Goal: Task Accomplishment & Management: Use online tool/utility

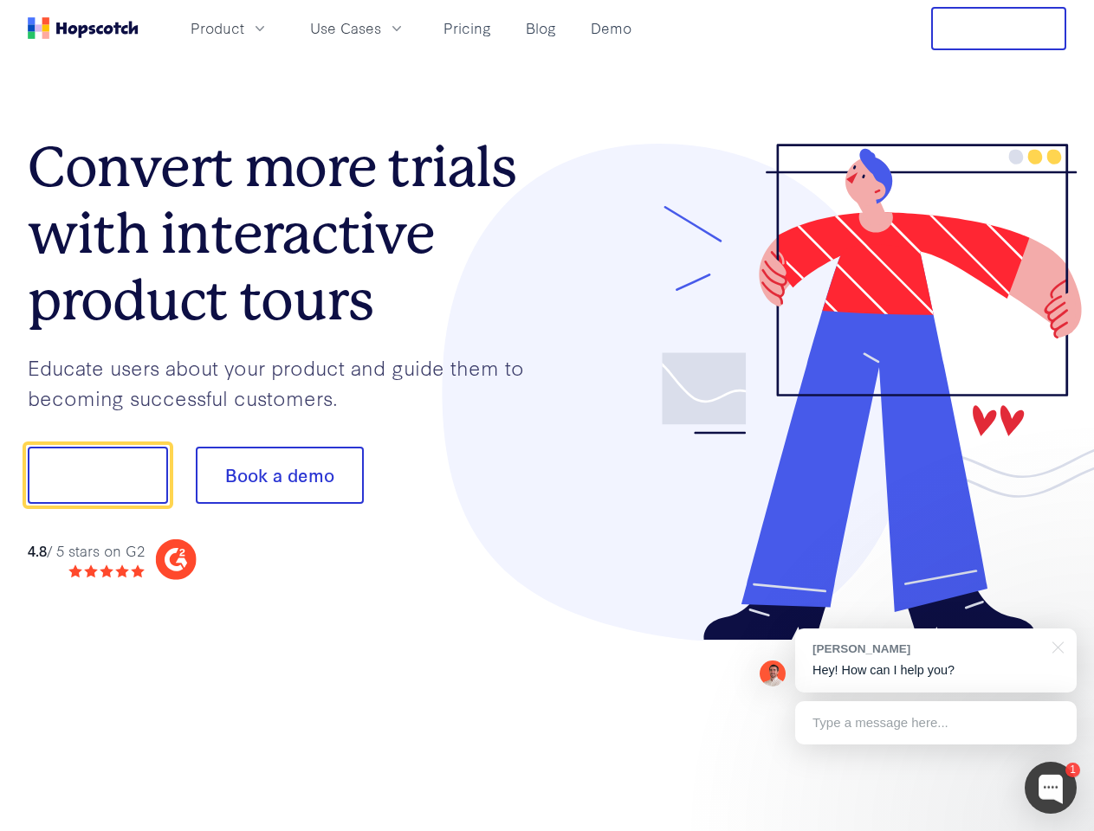
click at [547, 416] on div at bounding box center [807, 393] width 520 height 498
click at [244, 28] on span "Product" at bounding box center [217, 28] width 54 height 22
click at [381, 28] on span "Use Cases" at bounding box center [345, 28] width 71 height 22
click at [998, 29] on button "Free Trial" at bounding box center [998, 28] width 135 height 43
click at [97, 475] on button "Show me!" at bounding box center [98, 475] width 140 height 57
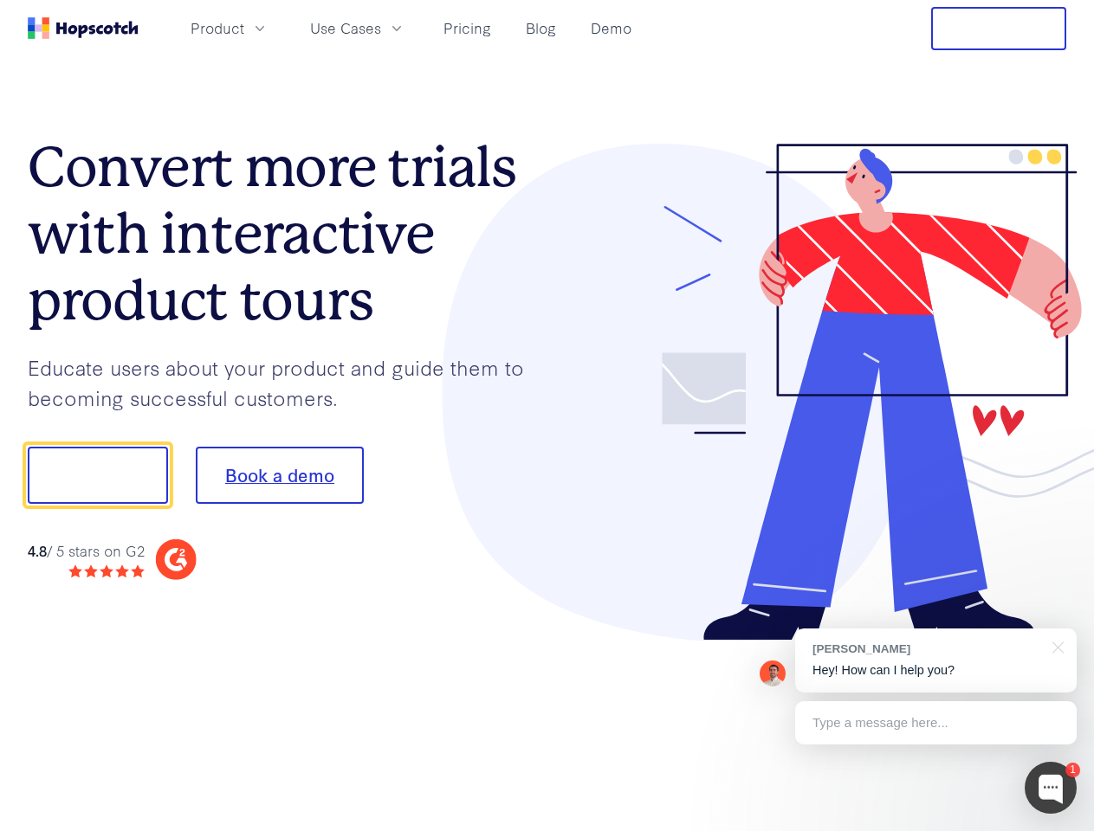
click at [279, 475] on button "Book a demo" at bounding box center [280, 475] width 168 height 57
click at [1050, 788] on div at bounding box center [1050, 788] width 52 height 52
click at [935, 661] on div "[PERSON_NAME] Hey! How can I help you?" at bounding box center [935, 661] width 281 height 64
click at [1055, 646] on div at bounding box center [914, 473] width 325 height 578
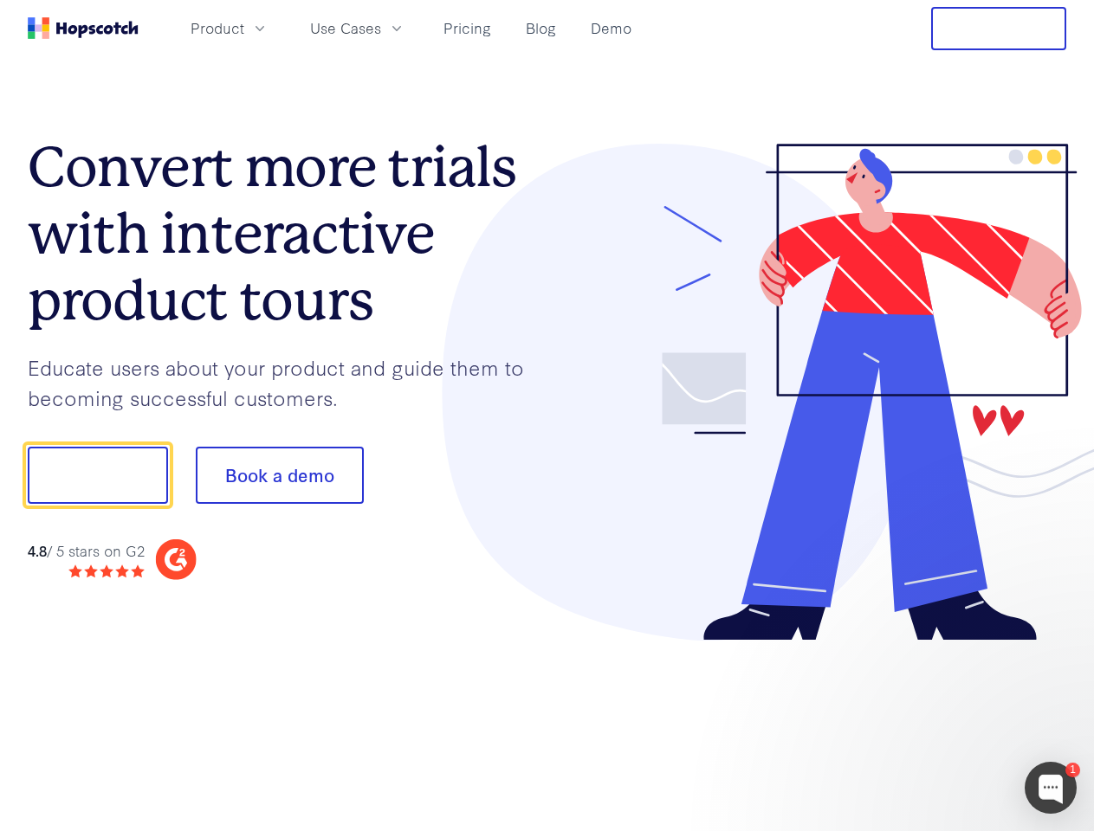
click at [935, 723] on div at bounding box center [914, 473] width 325 height 578
